Goal: Communication & Community: Answer question/provide support

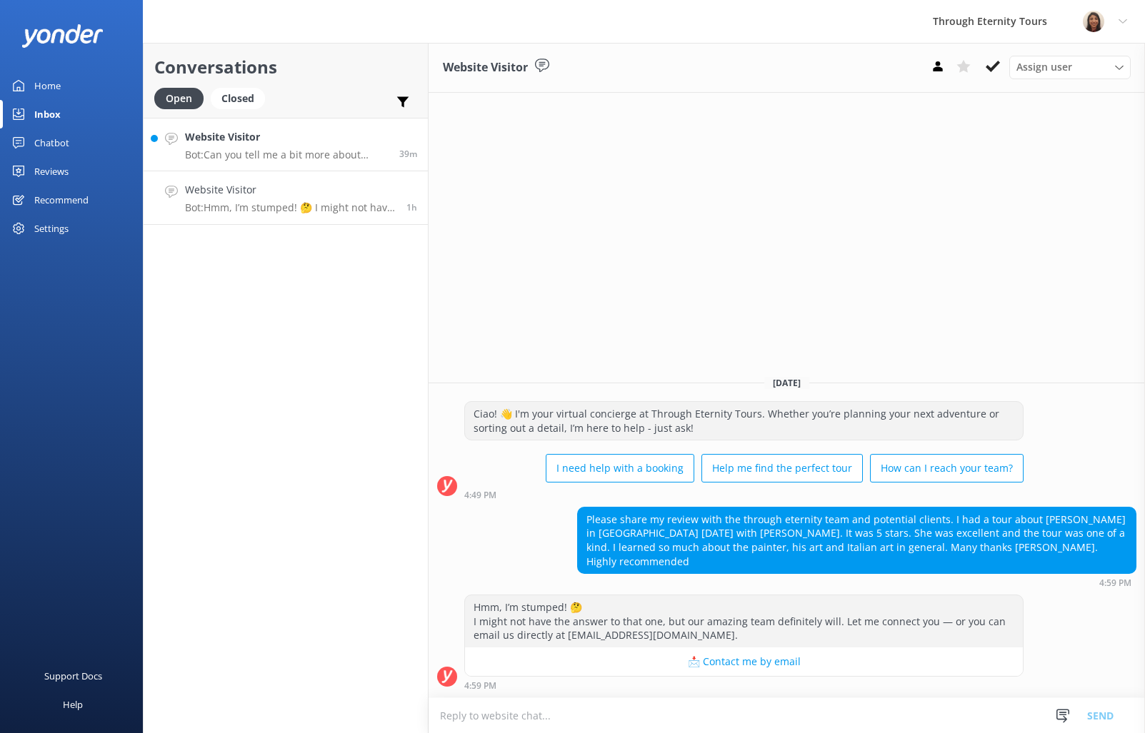
click at [346, 149] on p "Bot: Can you tell me a bit more about where you are going? We have an amazing a…" at bounding box center [286, 155] width 203 height 13
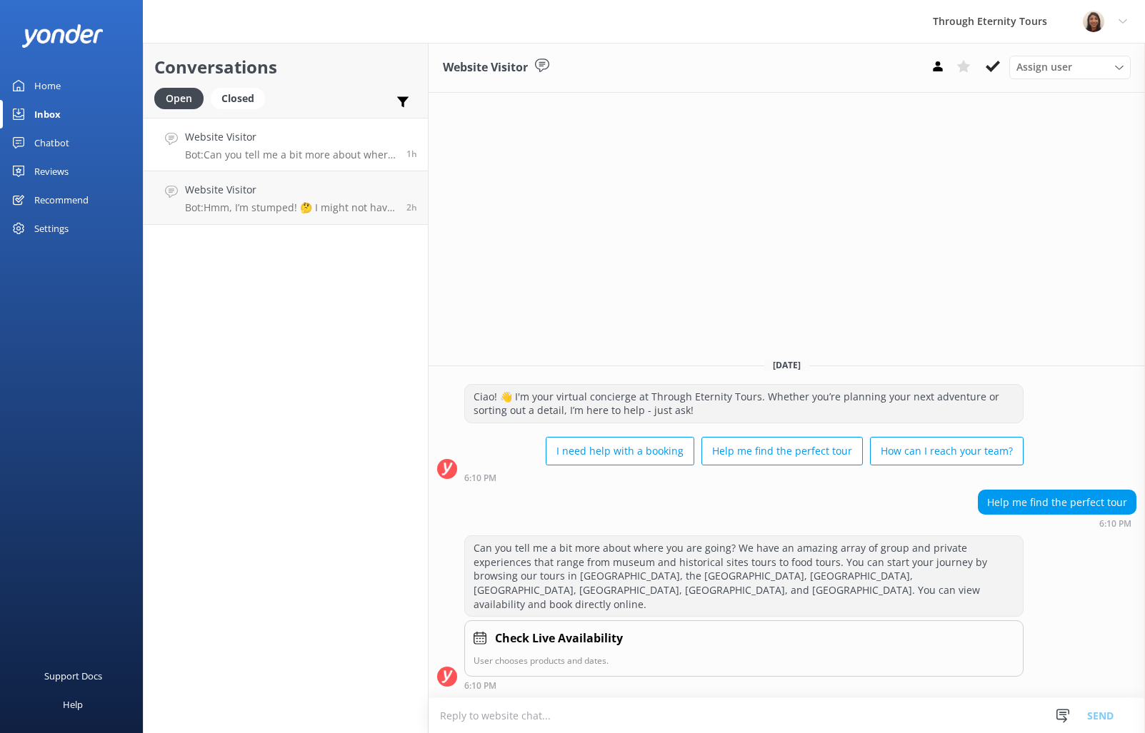
click at [321, 124] on link "Website Visitor Bot: Can you tell me a bit more about where you are going? We h…" at bounding box center [286, 145] width 284 height 54
click at [331, 149] on p "Bot: Can you tell me a bit more about where you are going? We have an amazing a…" at bounding box center [290, 155] width 211 height 13
click at [1023, 42] on div "Through Eternity Tours" at bounding box center [990, 21] width 150 height 43
drag, startPoint x: 1025, startPoint y: 61, endPoint x: 1010, endPoint y: 69, distance: 16.9
click at [1025, 61] on span "Assign user" at bounding box center [1044, 67] width 56 height 16
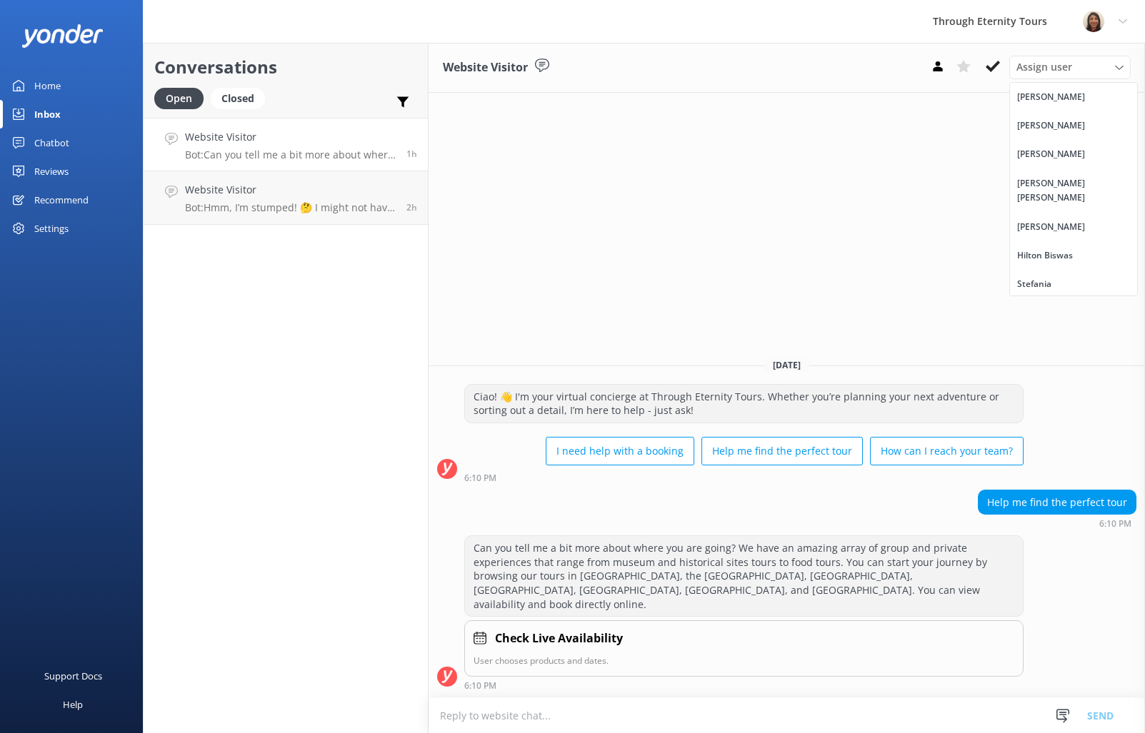
click at [1083, 173] on link "[PERSON_NAME] [PERSON_NAME]" at bounding box center [1073, 191] width 127 height 44
click at [655, 713] on textarea at bounding box center [786, 715] width 716 height 35
paste textarea "Hello, my name is [PERSON_NAME] from Through Eternity Tours. How can I assist y…"
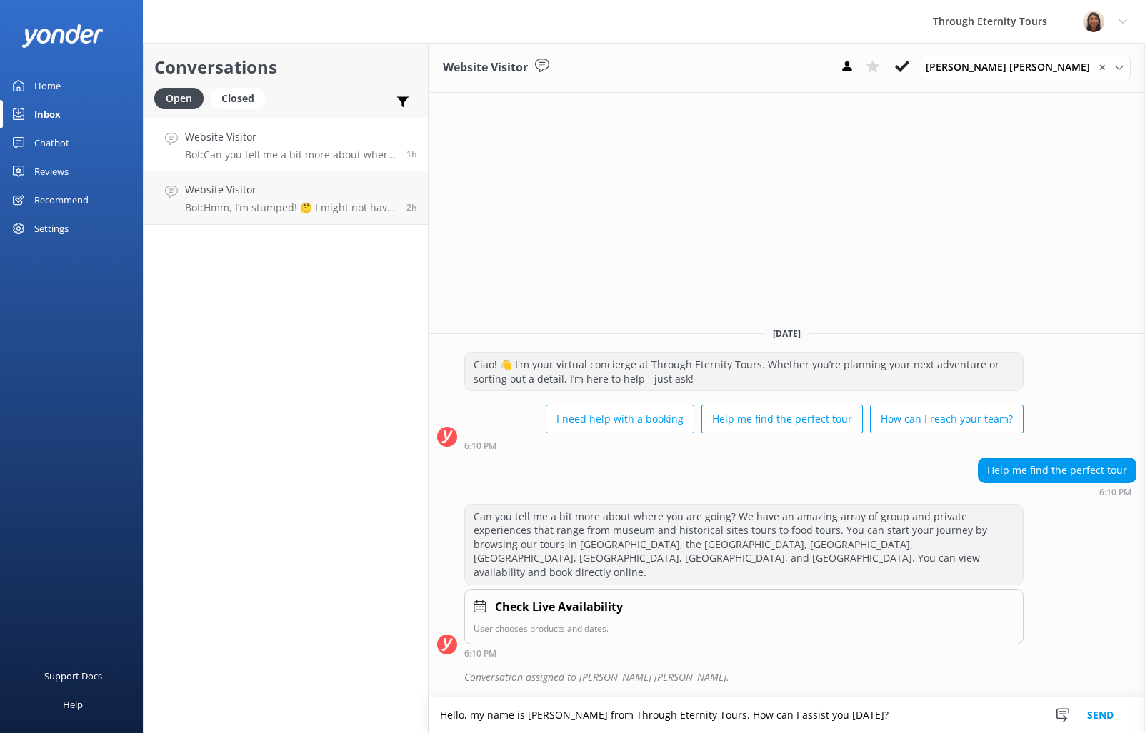
type textarea "Hello, my name is [PERSON_NAME] from Through Eternity Tours. How can I assist y…"
click at [1096, 718] on button "Send" at bounding box center [1100, 716] width 54 height 36
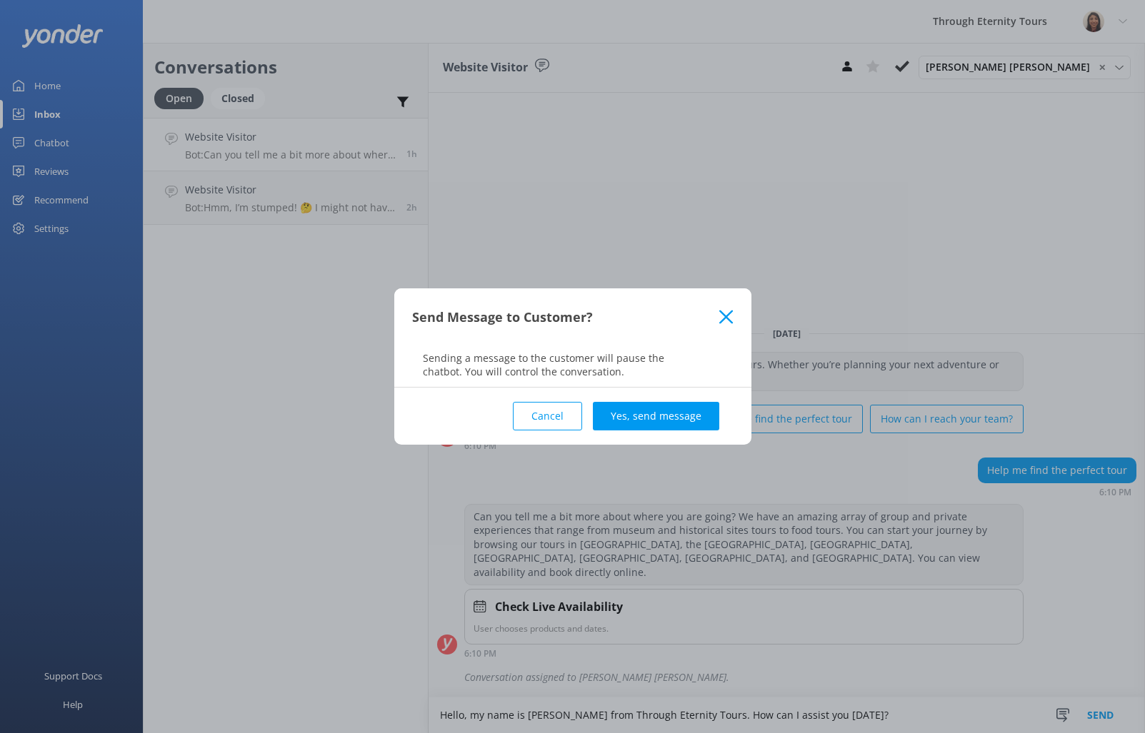
click at [653, 398] on div "Cancel Yes, send message" at bounding box center [572, 416] width 321 height 57
click at [655, 409] on button "Yes, send message" at bounding box center [656, 416] width 126 height 29
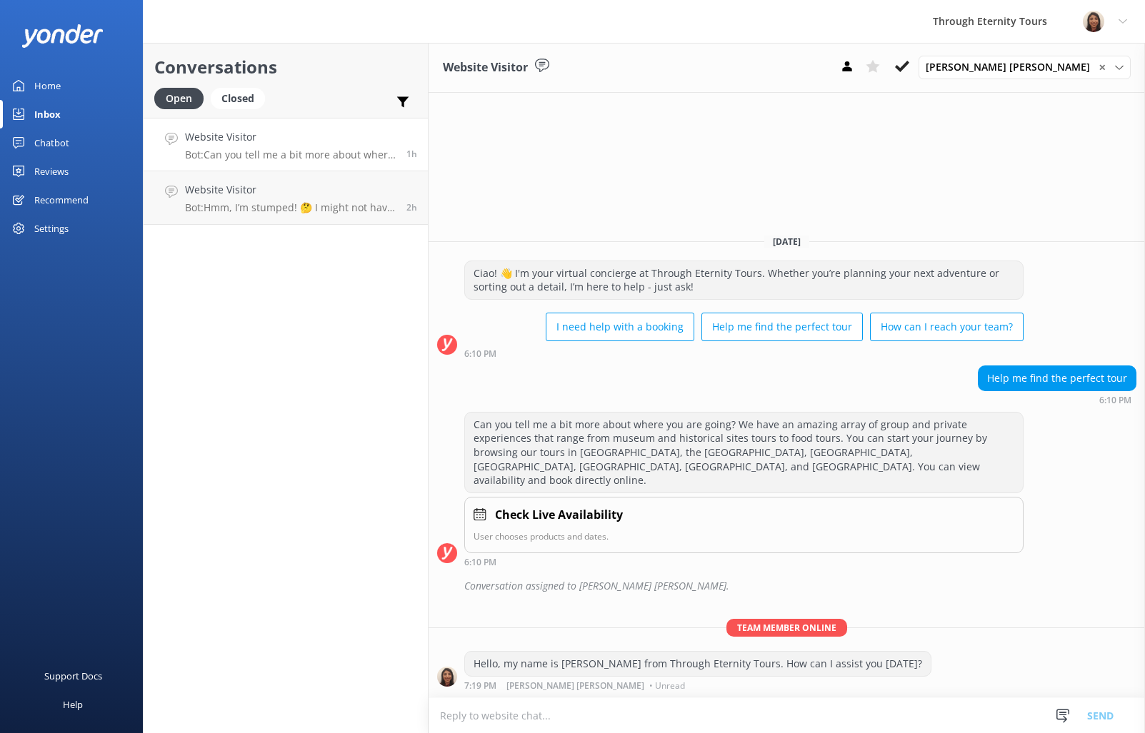
click at [283, 140] on h4 "Website Visitor" at bounding box center [290, 137] width 211 height 16
click at [915, 67] on button at bounding box center [902, 66] width 26 height 21
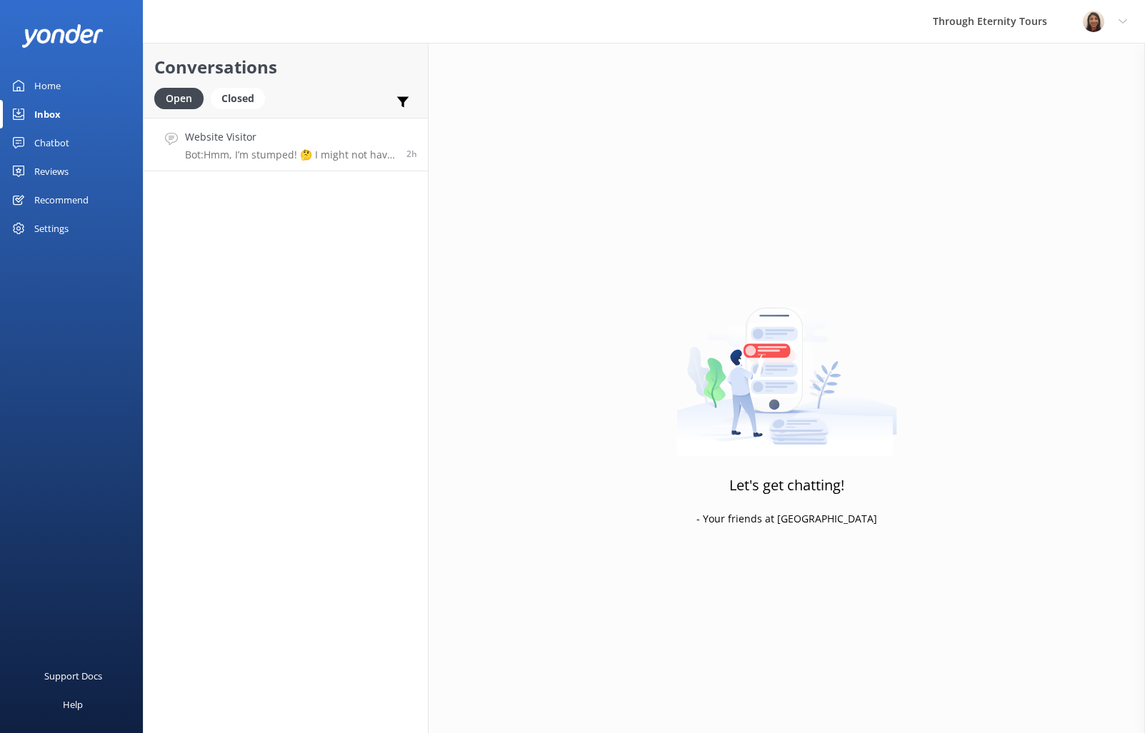
click at [373, 149] on p "Bot: Hmm, I’m stumped! 🤔 I might not have the answer to that one, but our amazi…" at bounding box center [290, 155] width 211 height 13
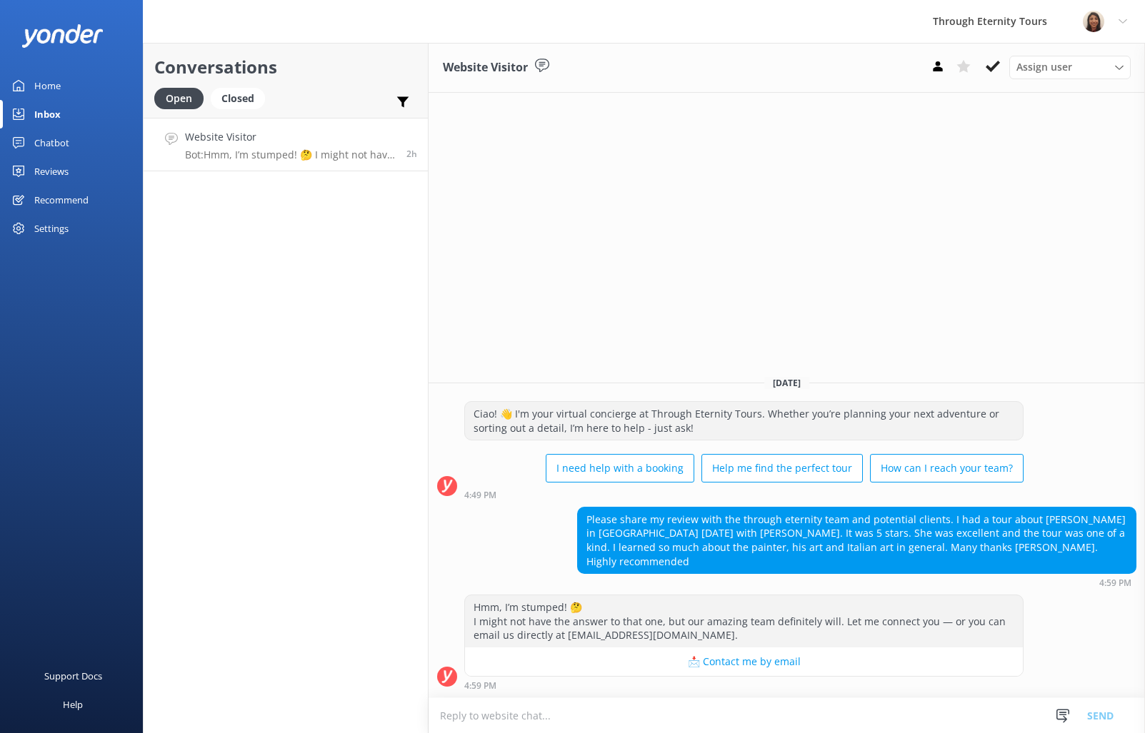
paste textarea "Hello, my name is [PERSON_NAME] from Through Eternity Tours. Thank you for your…"
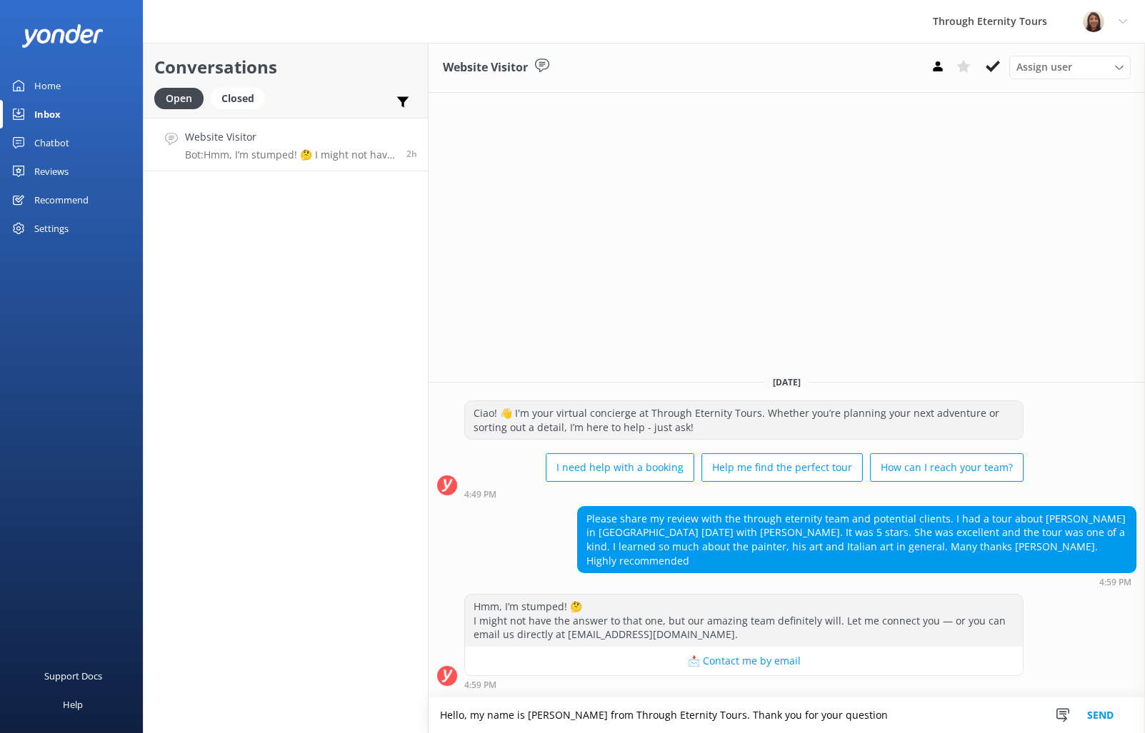
click at [804, 715] on textarea "Hello, my name is [PERSON_NAME] from Through Eternity Tours. Thank you for your…" at bounding box center [786, 716] width 716 height 36
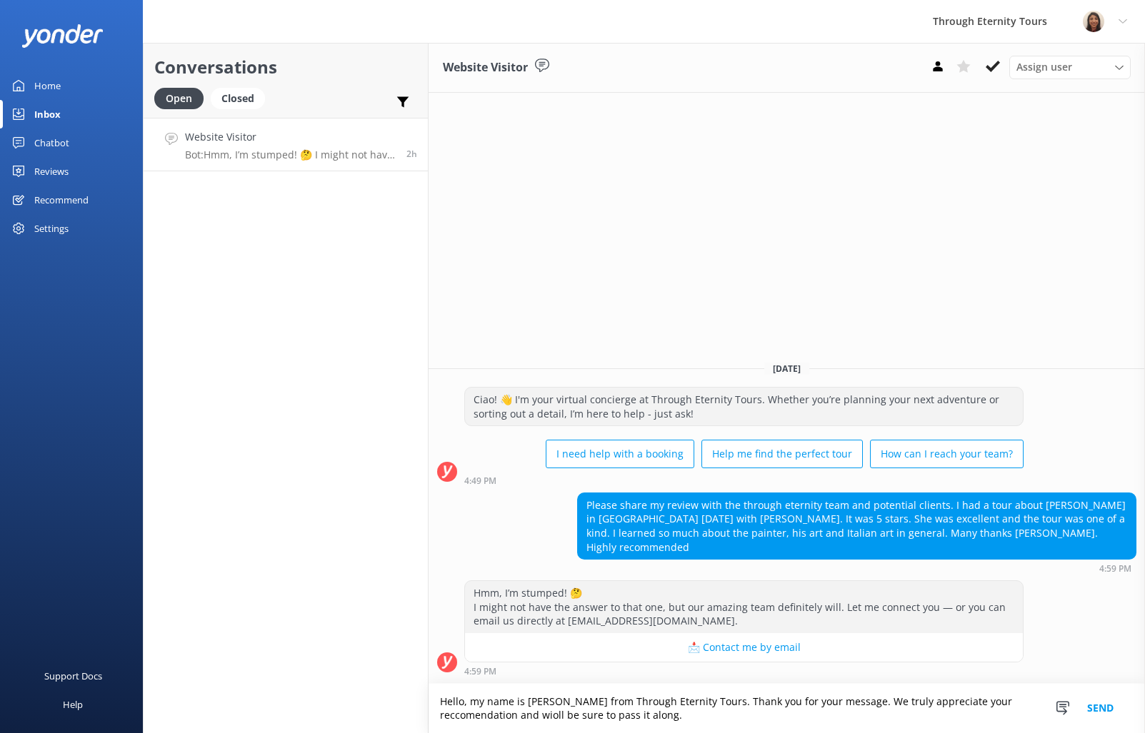
click at [613, 698] on textarea "Hello, my name is [PERSON_NAME] from Through Eternity Tours. Thank you for your…" at bounding box center [786, 708] width 716 height 49
paste textarea "ommendation and wi"
type textarea "Hello, my name is [PERSON_NAME] from Through Eternity Tours. Thank you for your…"
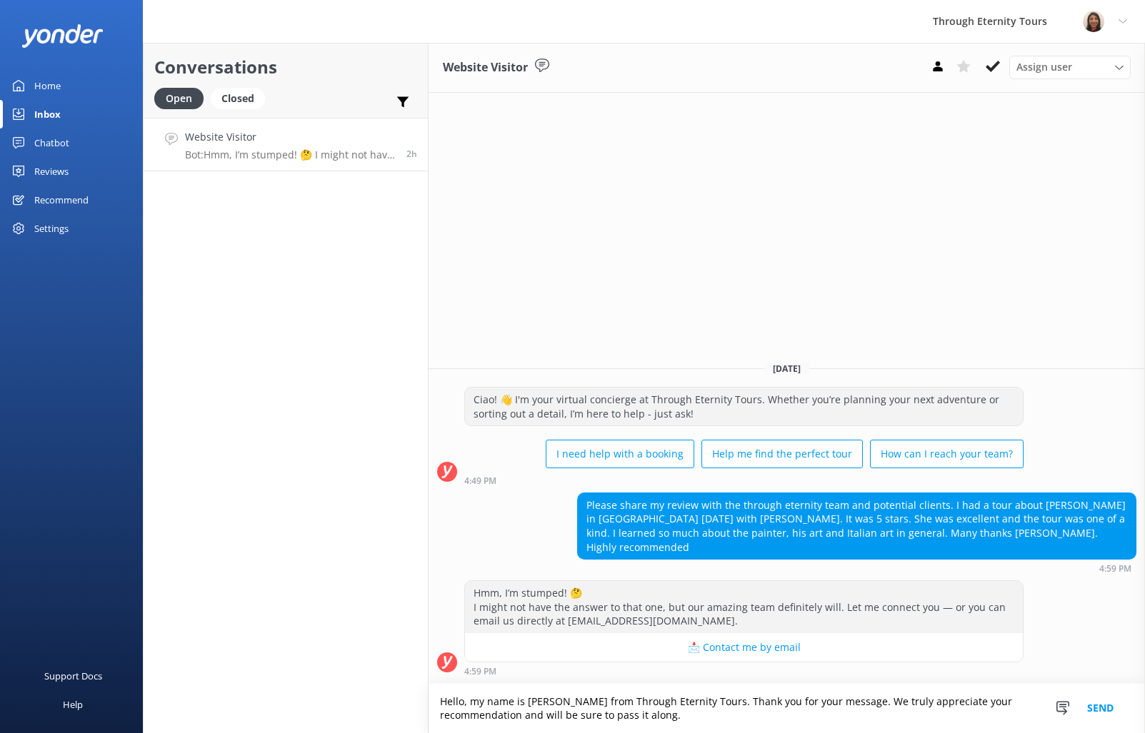
click at [1102, 704] on button "Send" at bounding box center [1100, 708] width 54 height 49
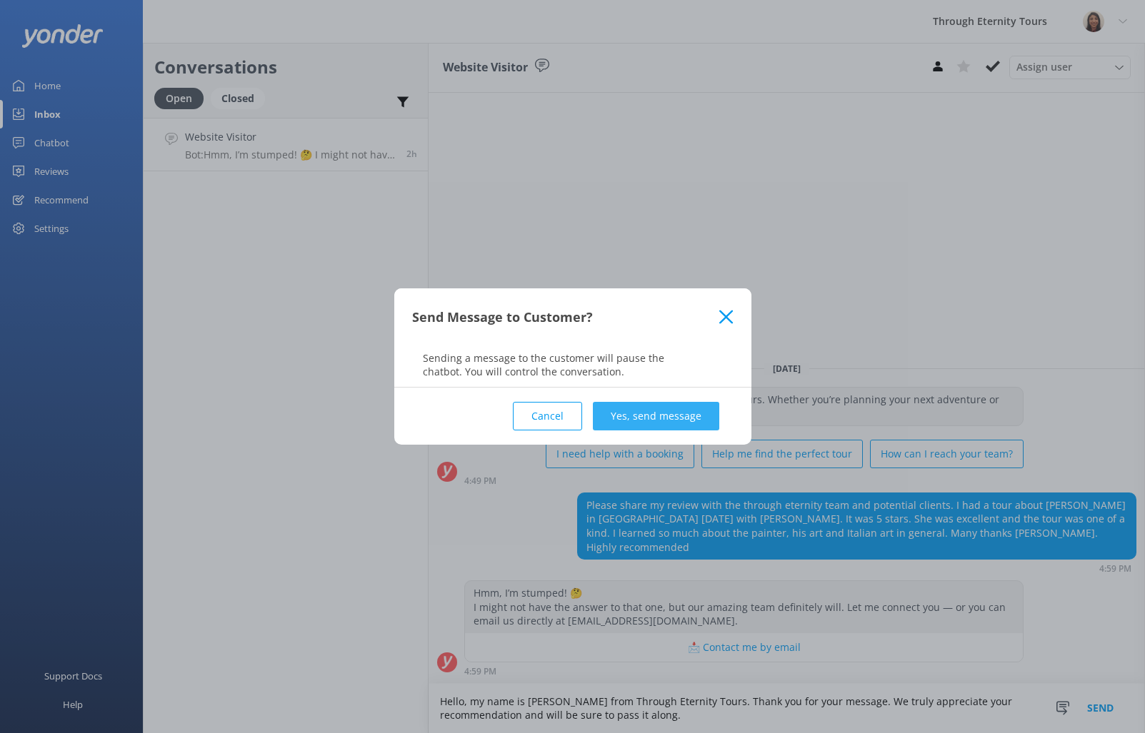
click at [710, 410] on button "Yes, send message" at bounding box center [656, 416] width 126 height 29
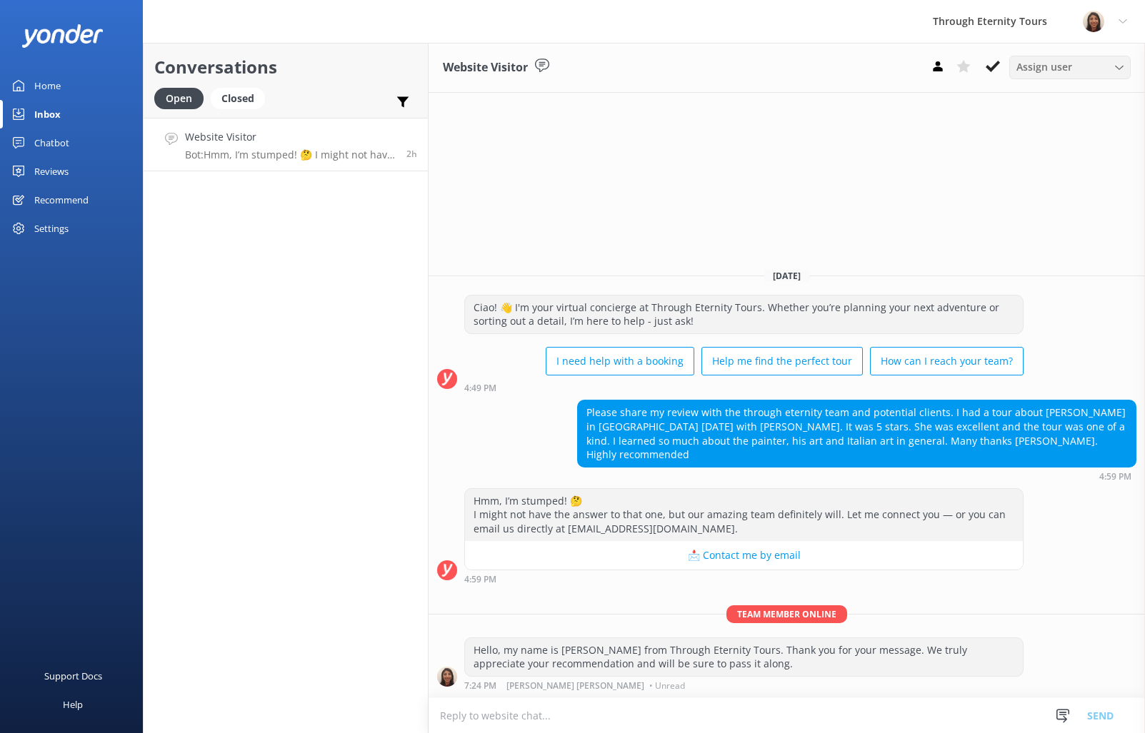
click at [1032, 67] on span "Assign user" at bounding box center [1044, 67] width 56 height 16
click at [1067, 186] on div "[PERSON_NAME] [PERSON_NAME]" at bounding box center [1073, 190] width 113 height 29
click at [990, 66] on button at bounding box center [993, 66] width 26 height 21
